Goal: Task Accomplishment & Management: Use online tool/utility

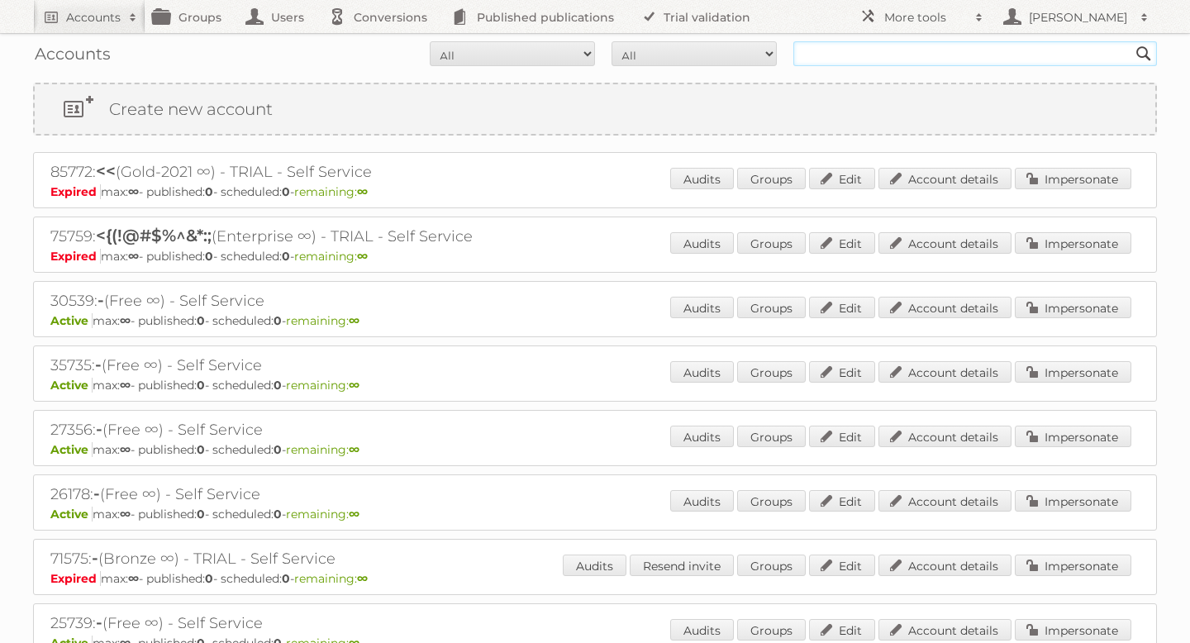
click at [861, 57] on input "text" at bounding box center [976, 53] width 364 height 25
click at [868, 48] on input "text" at bounding box center [976, 53] width 364 height 25
click at [854, 48] on input "text" at bounding box center [976, 53] width 364 height 25
type input "r"
type input "trendhopper"
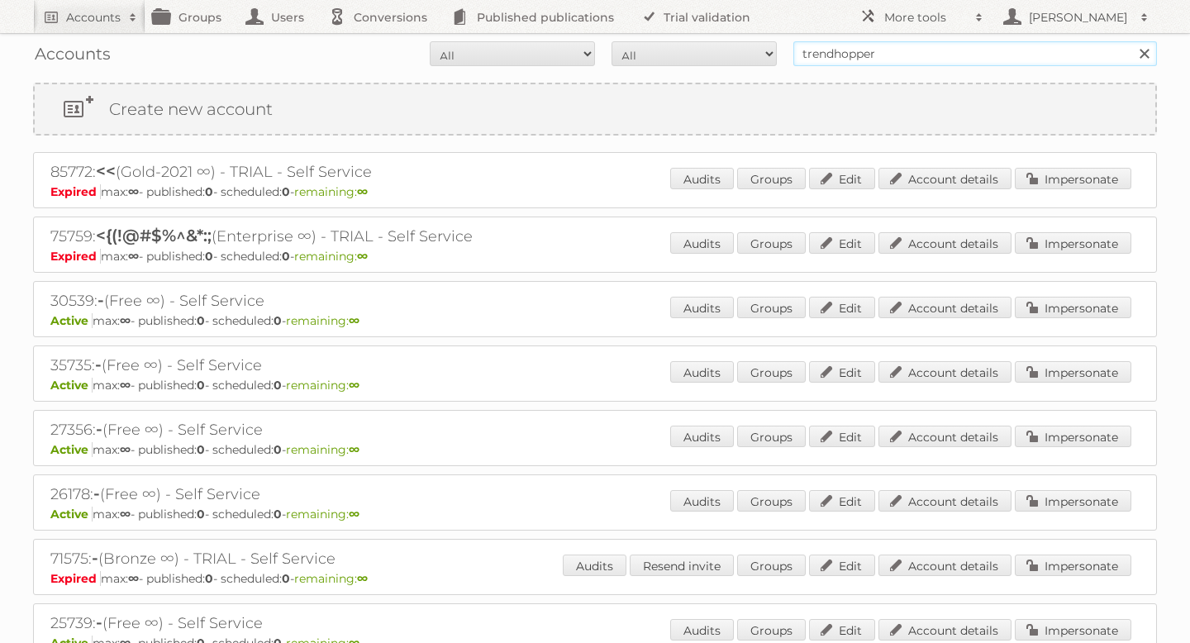
click at [1132, 41] on input "Search" at bounding box center [1144, 53] width 25 height 25
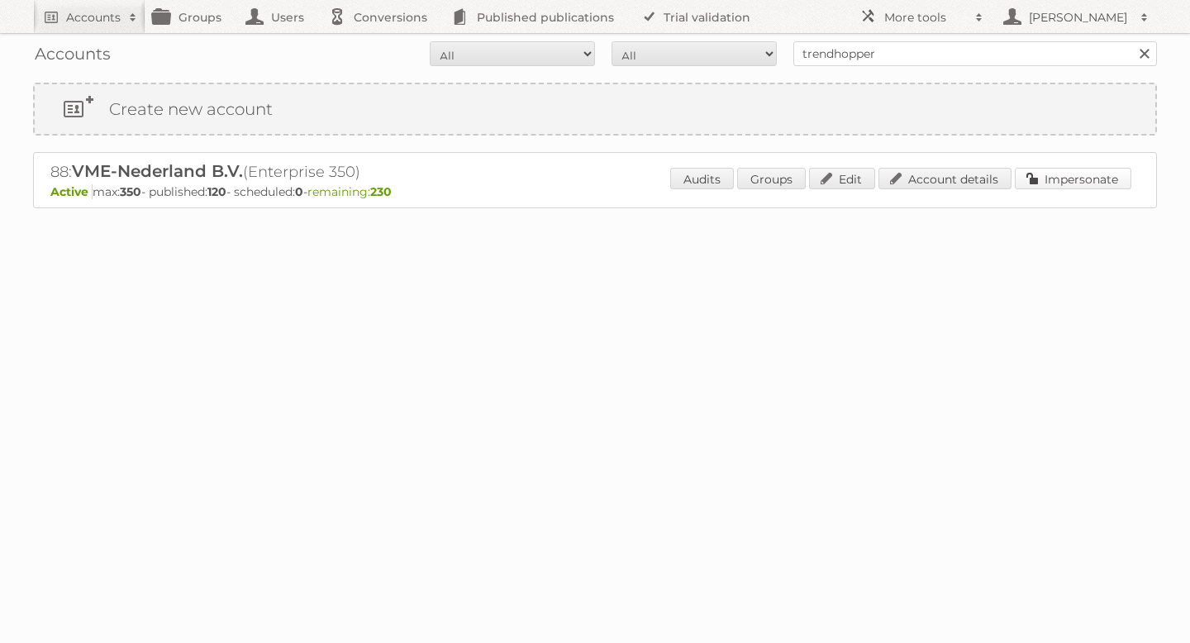
click at [1084, 188] on link "Impersonate" at bounding box center [1073, 178] width 117 height 21
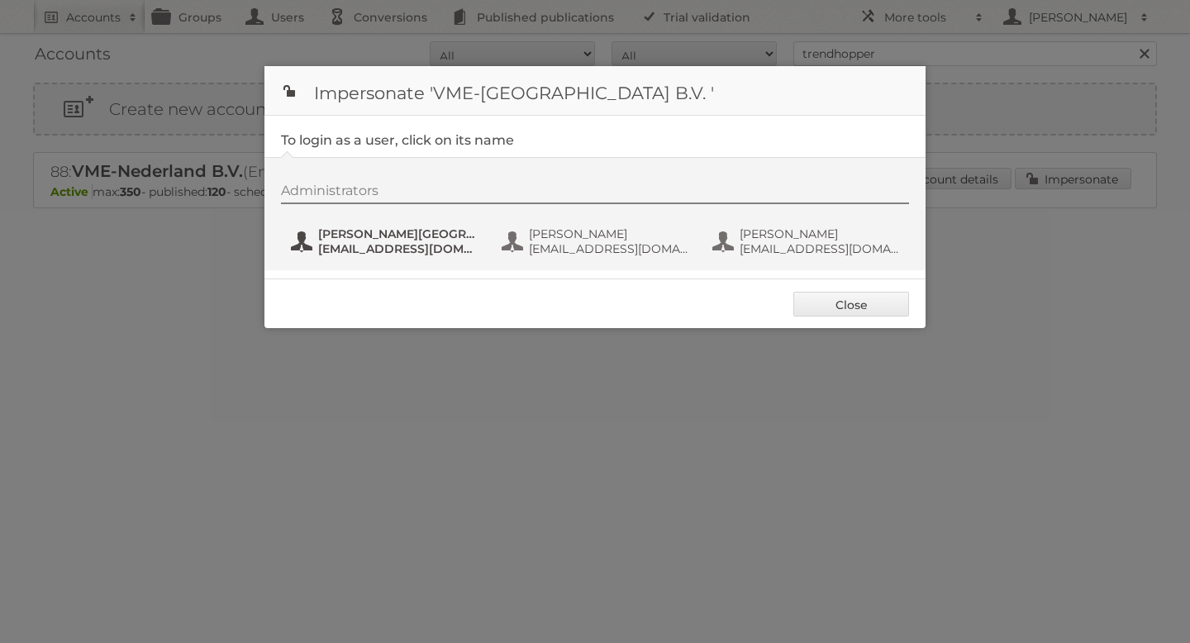
click at [414, 242] on span "communicatie@vmeretail.nl" at bounding box center [398, 248] width 160 height 15
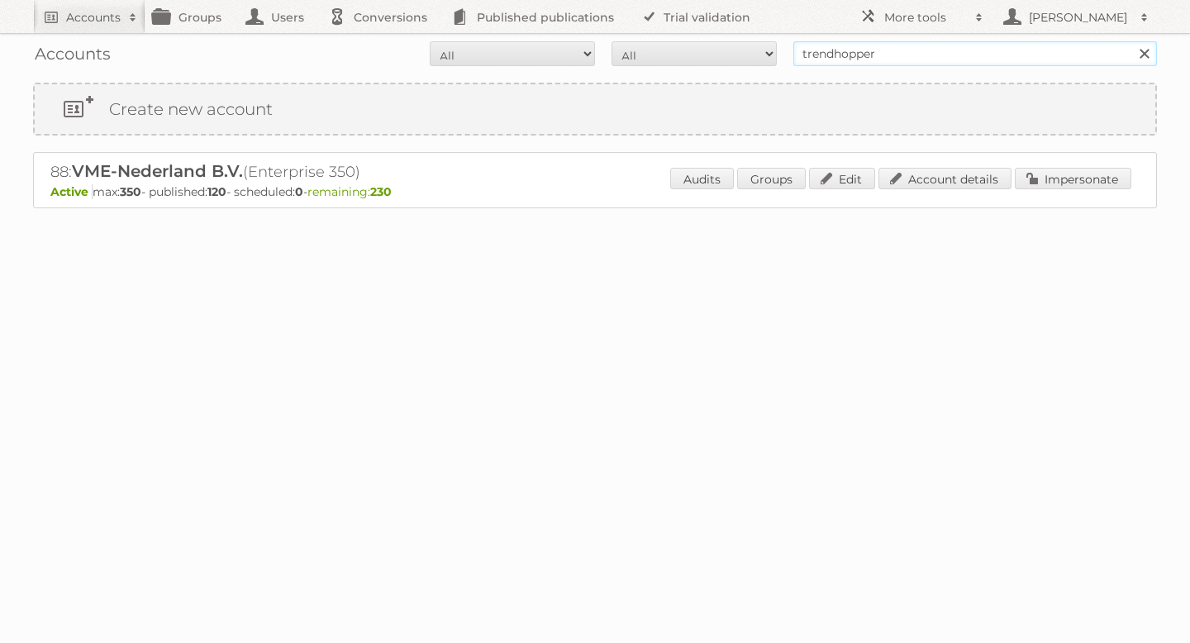
click at [884, 51] on input "trendhopper" at bounding box center [976, 53] width 364 height 25
type input "vomar"
click at [1132, 41] on input "Search" at bounding box center [1144, 53] width 25 height 25
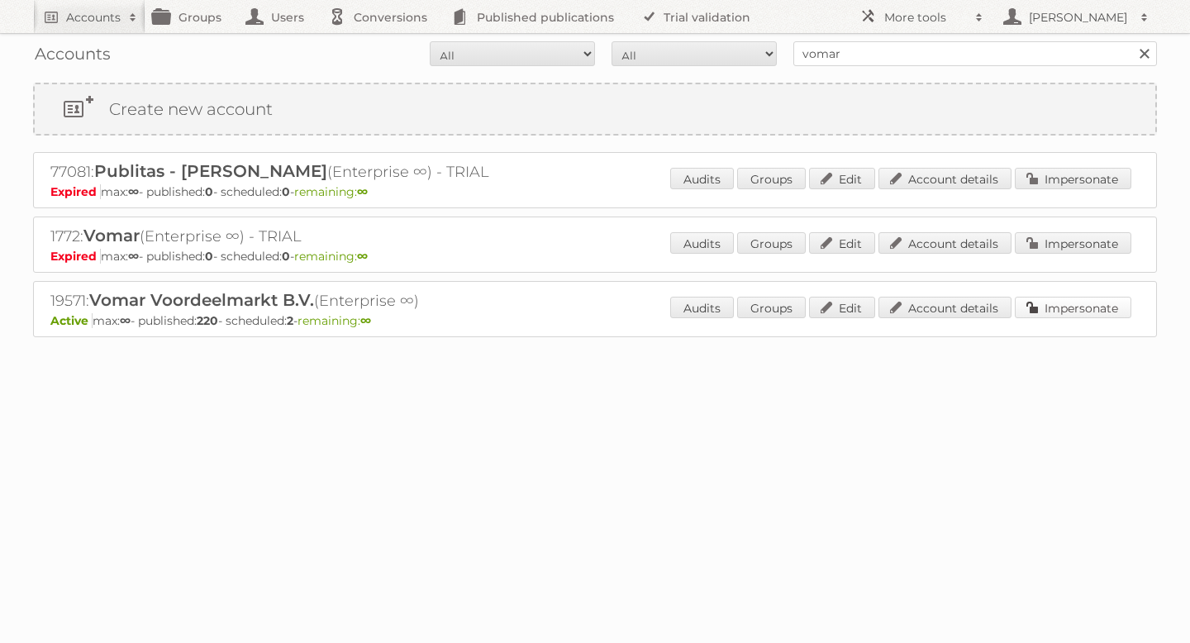
click at [1097, 308] on link "Impersonate" at bounding box center [1073, 307] width 117 height 21
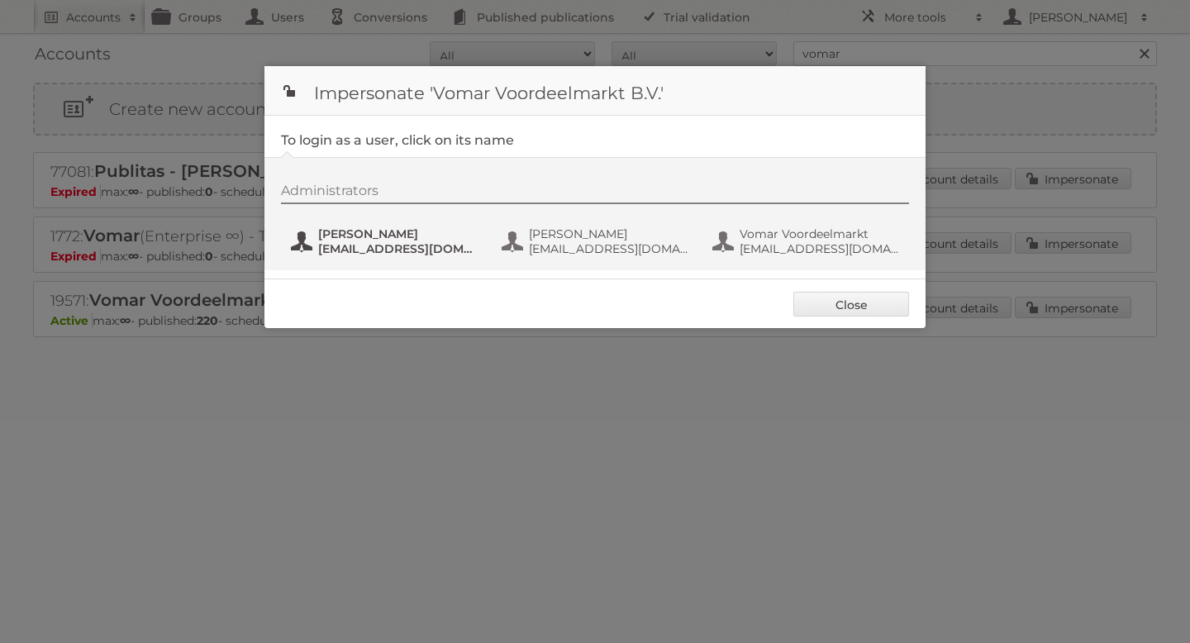
click at [346, 230] on span "Janna" at bounding box center [398, 234] width 160 height 15
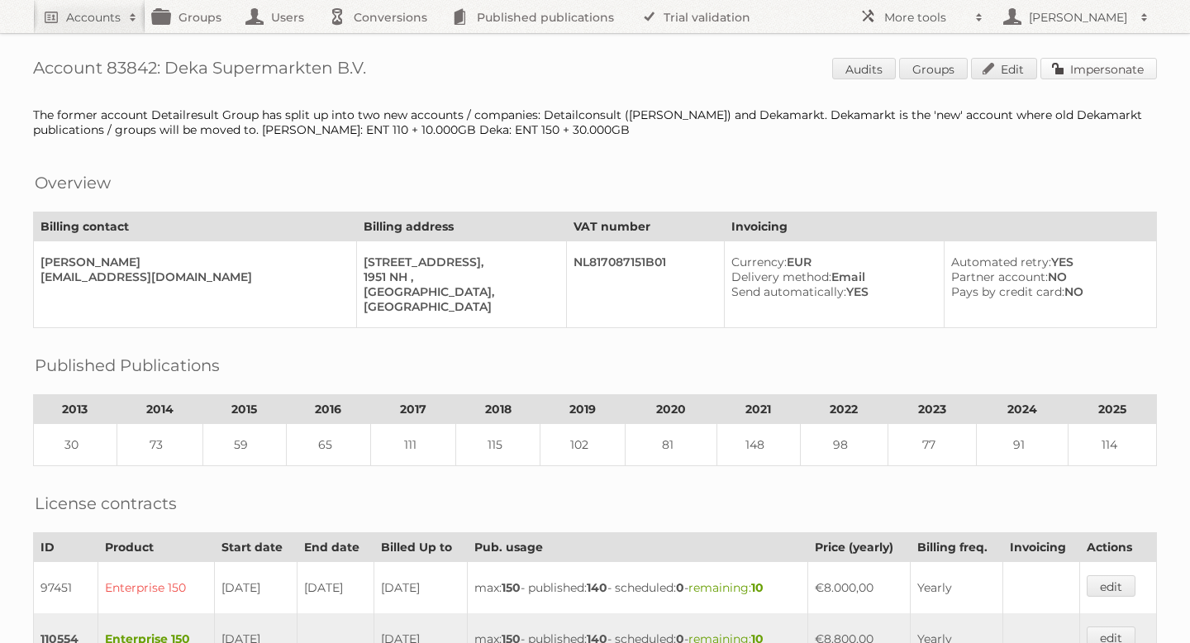
click at [1100, 64] on link "Impersonate" at bounding box center [1099, 68] width 117 height 21
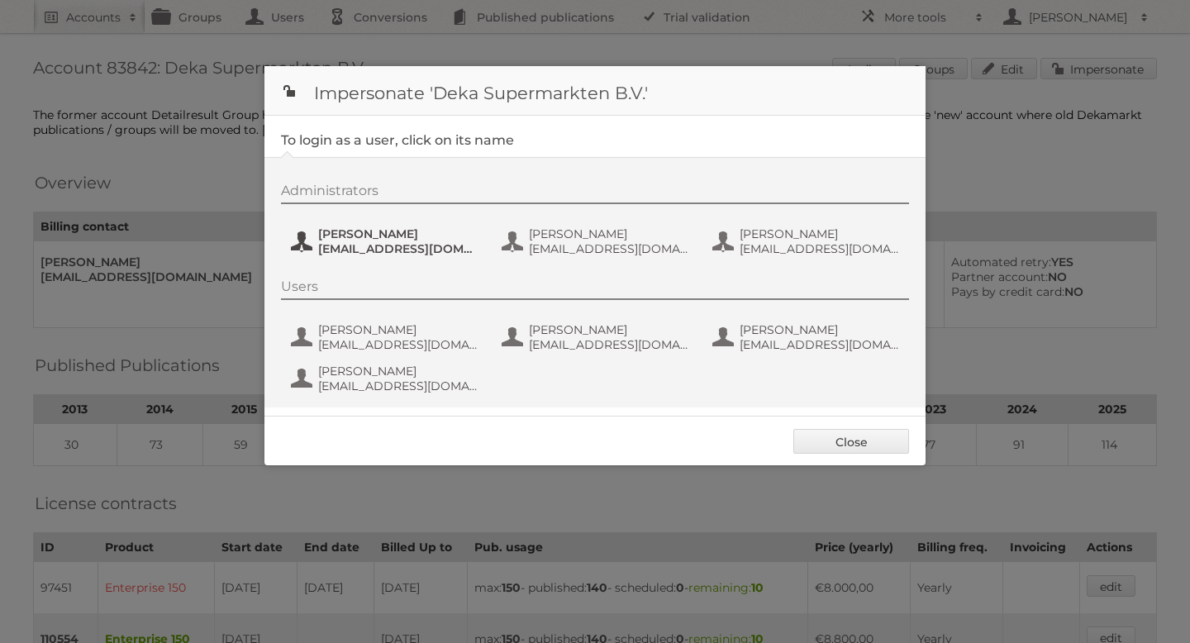
click at [379, 237] on span "Delany van Damme" at bounding box center [398, 234] width 160 height 15
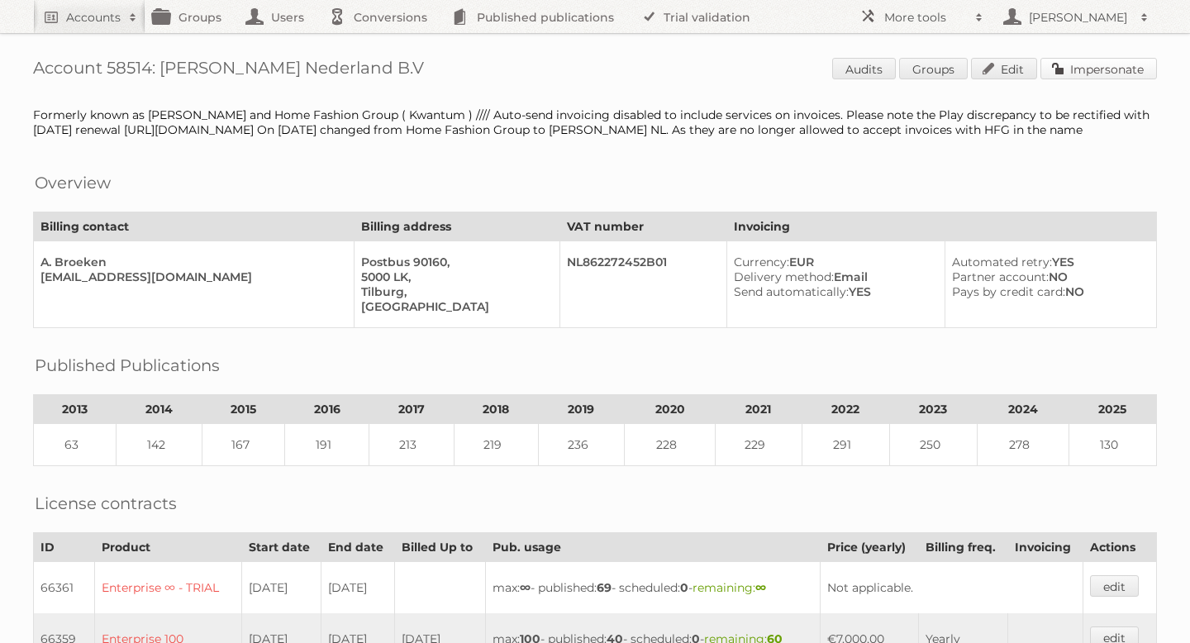
click at [1085, 69] on link "Impersonate" at bounding box center [1099, 68] width 117 height 21
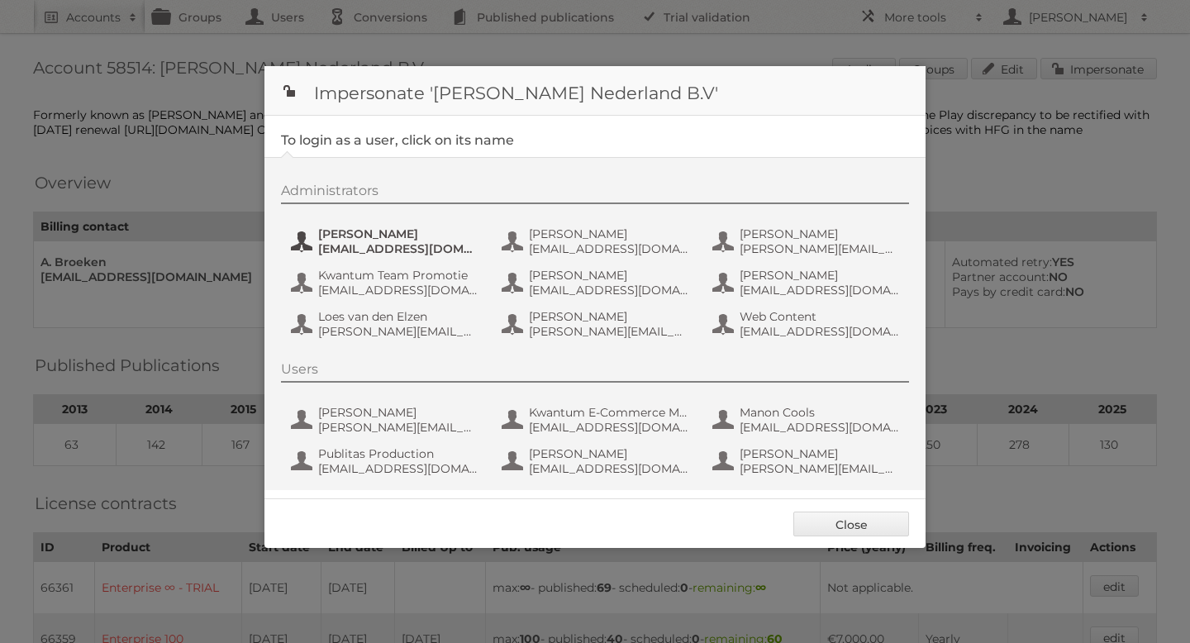
click at [384, 252] on span "aguiking@leenbakker.nl" at bounding box center [398, 248] width 160 height 15
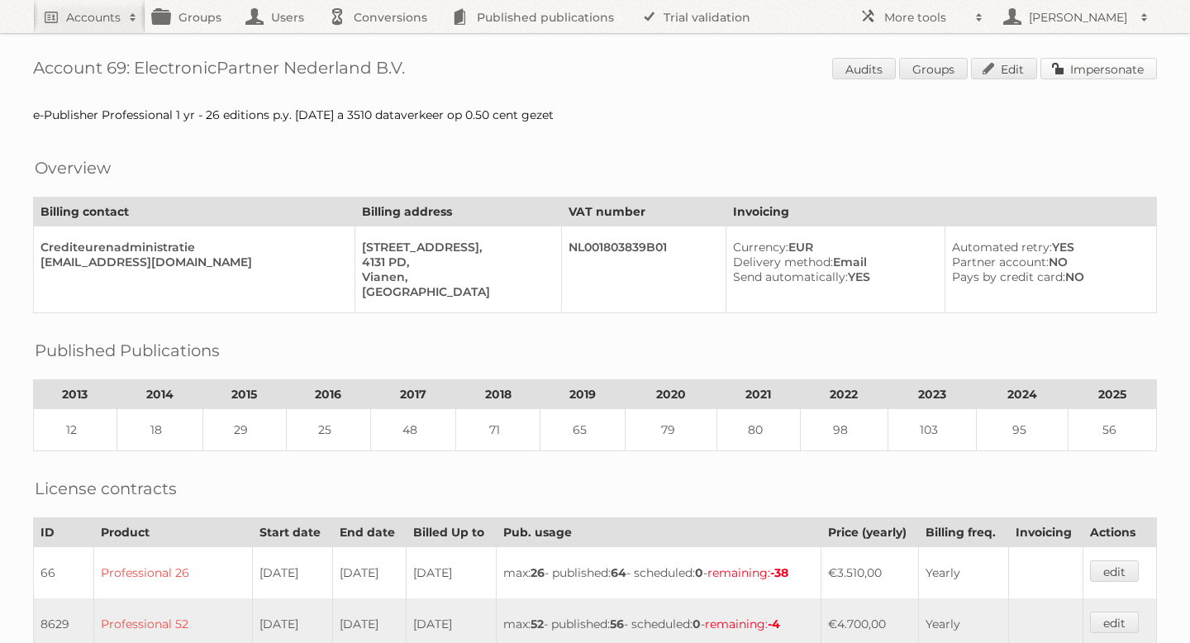
click at [1077, 64] on link "Impersonate" at bounding box center [1099, 68] width 117 height 21
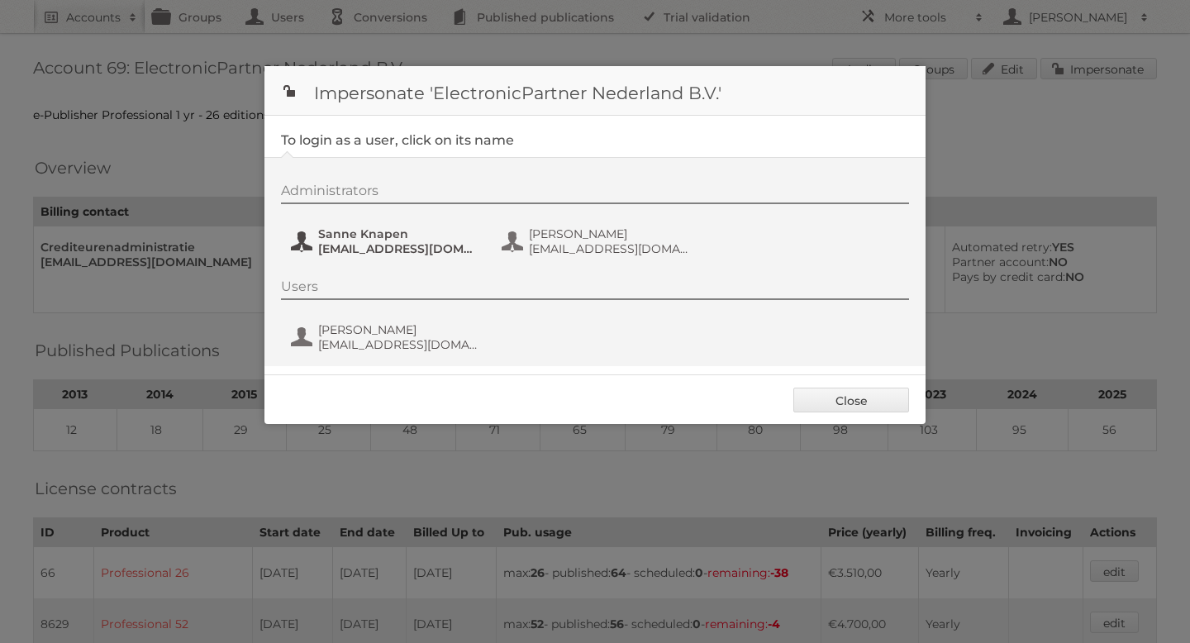
click at [371, 233] on span "Sanne Knapen" at bounding box center [398, 234] width 160 height 15
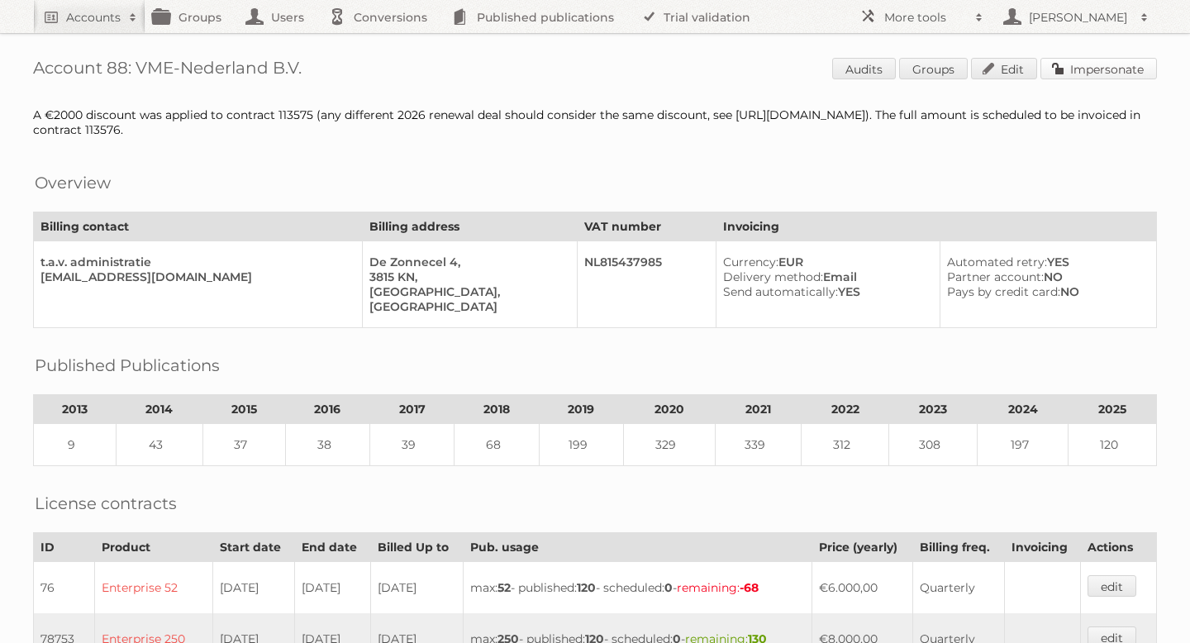
click at [1084, 64] on link "Impersonate" at bounding box center [1099, 68] width 117 height 21
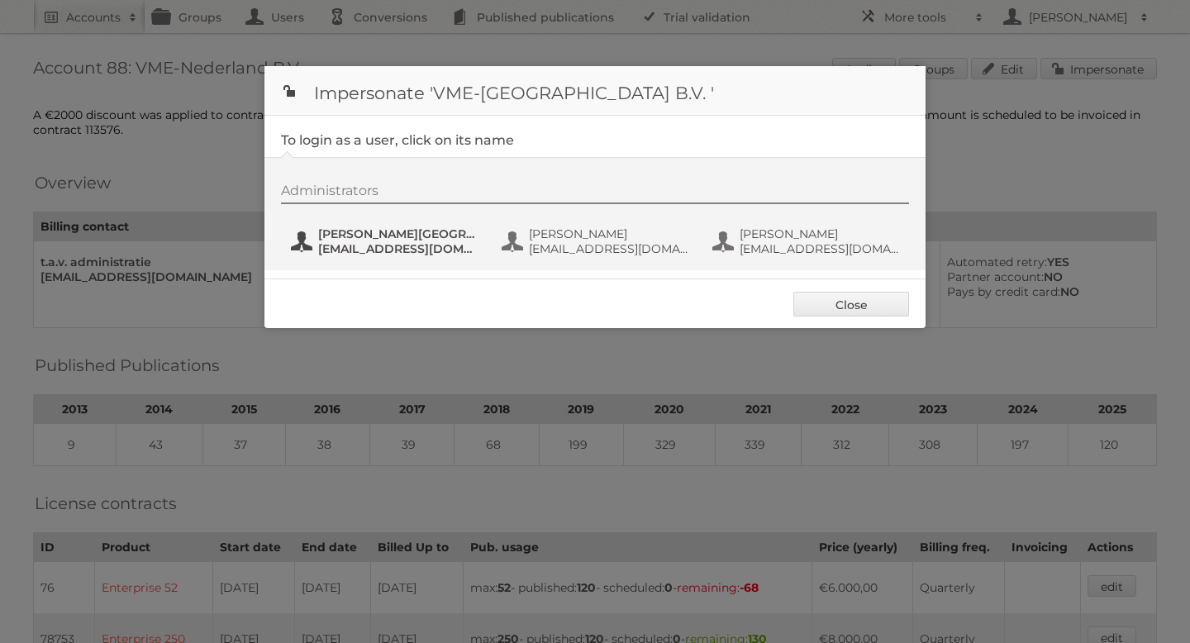
click at [399, 245] on span "[EMAIL_ADDRESS][DOMAIN_NAME]" at bounding box center [398, 248] width 160 height 15
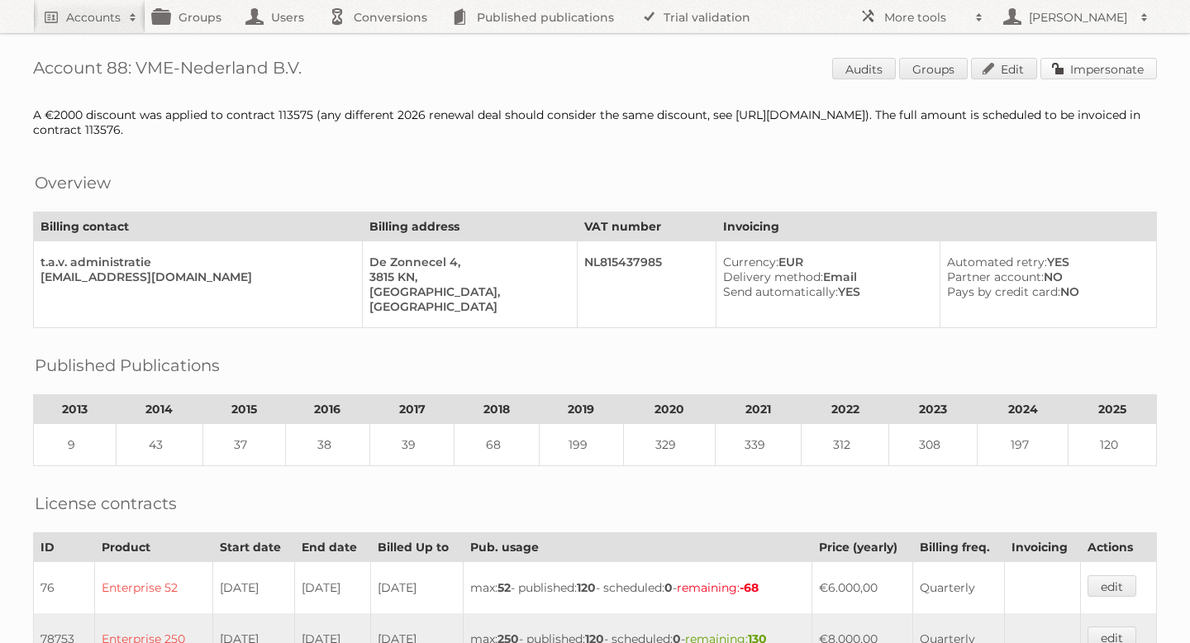
click at [1071, 76] on link "Impersonate" at bounding box center [1099, 68] width 117 height 21
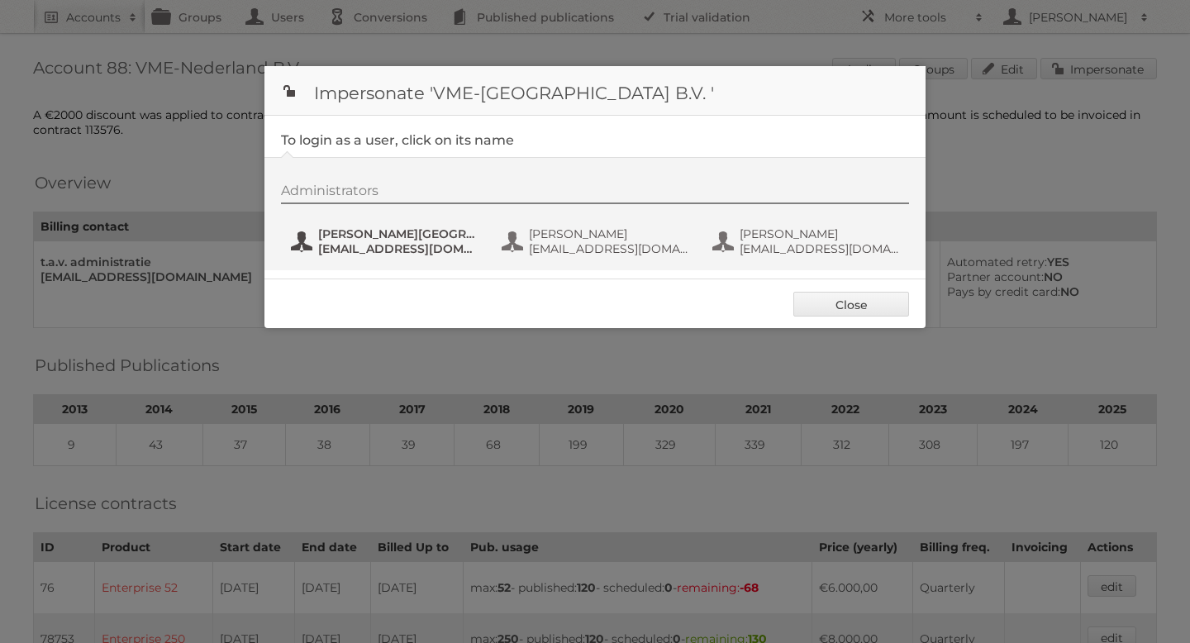
click at [398, 241] on span "[PERSON_NAME][GEOGRAPHIC_DATA]" at bounding box center [398, 234] width 160 height 15
